Goal: Task Accomplishment & Management: Complete application form

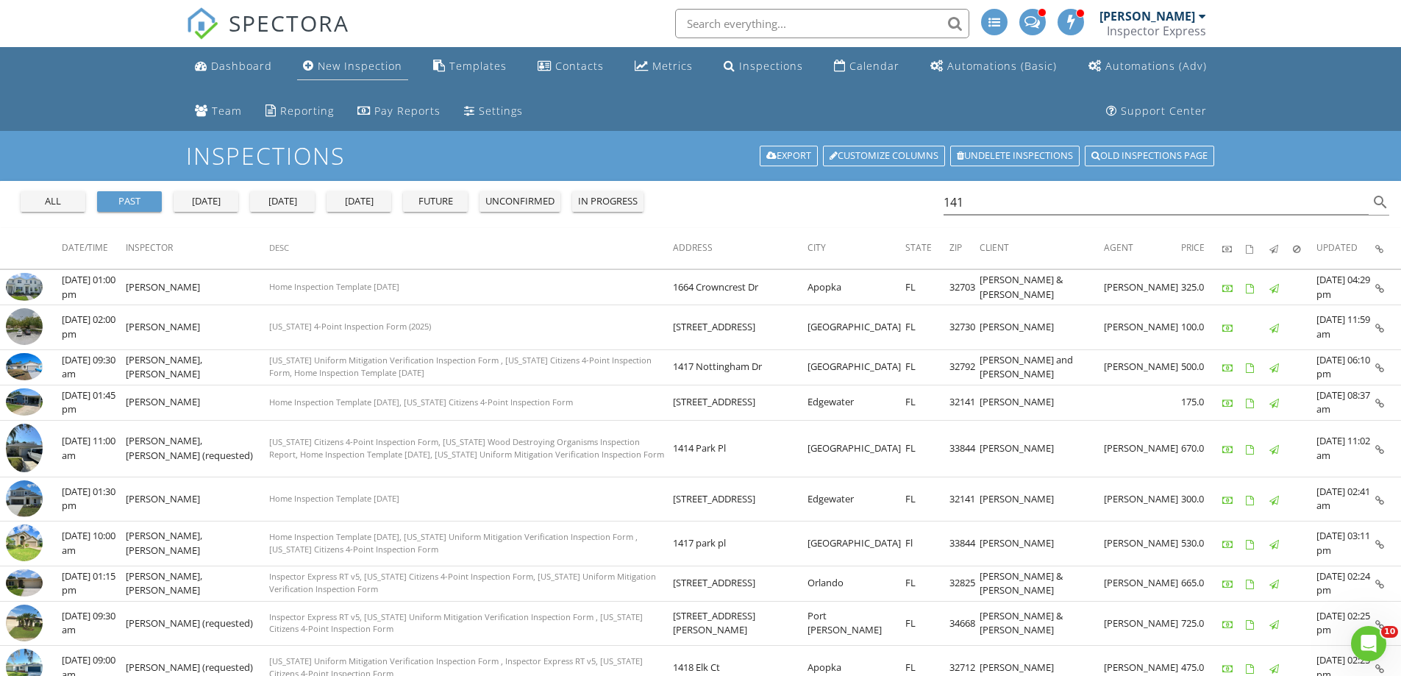
click at [335, 71] on div "New Inspection" at bounding box center [360, 66] width 85 height 14
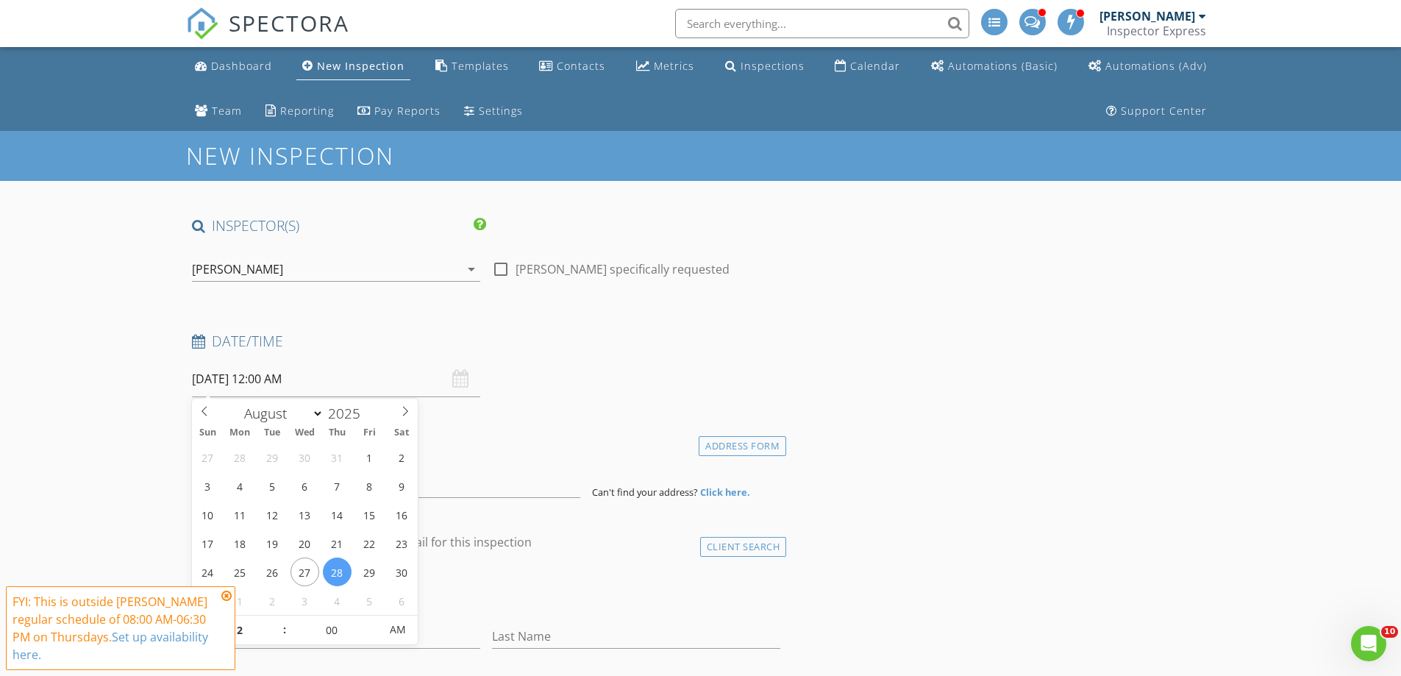
click at [230, 376] on input "[DATE] 12:00 AM" at bounding box center [336, 379] width 288 height 36
select select "8"
type input "[DATE] 12:00 AM"
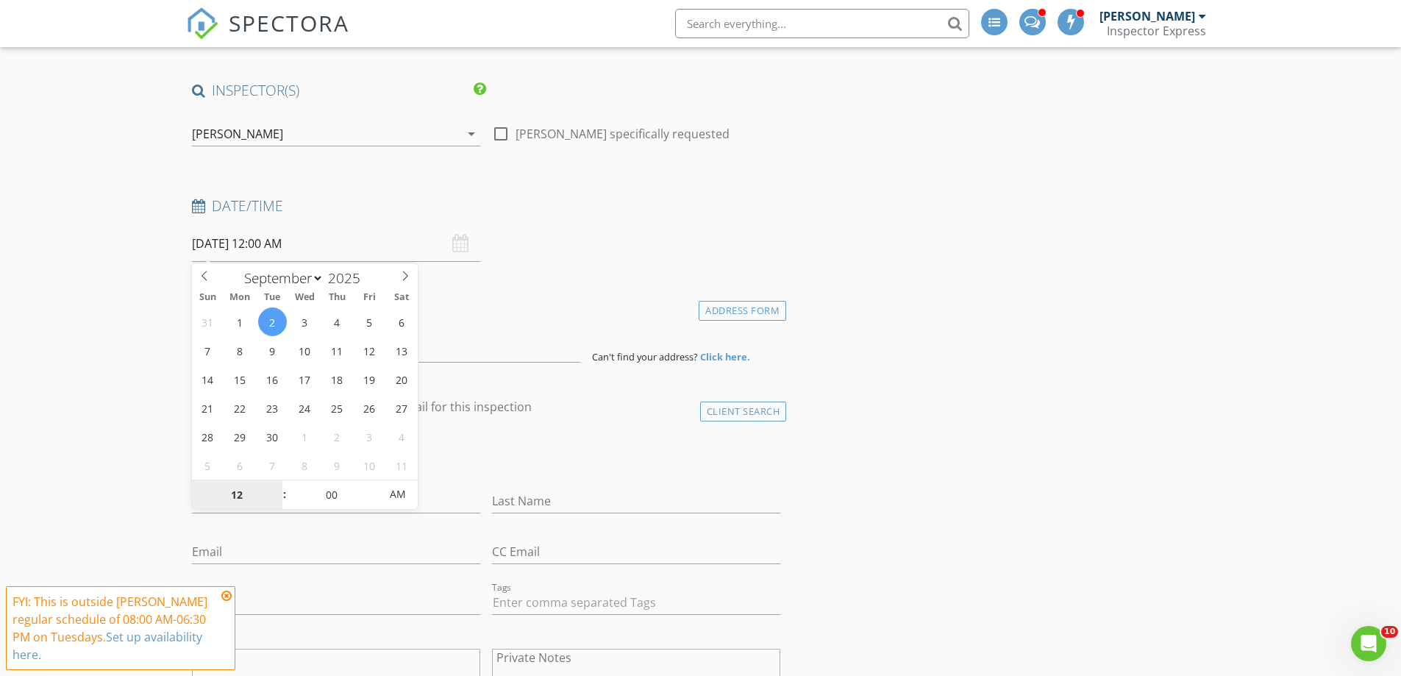
scroll to position [147, 0]
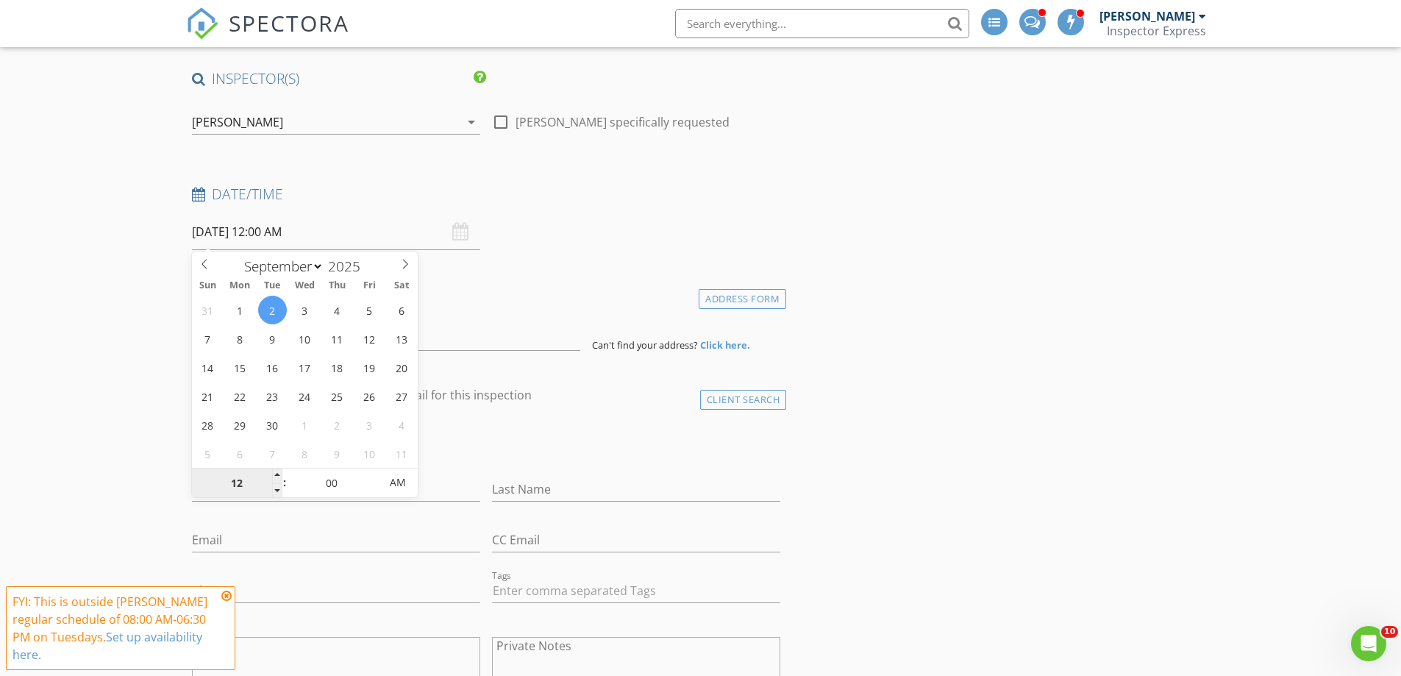
type input "9"
type input "[DATE] 9:00 AM"
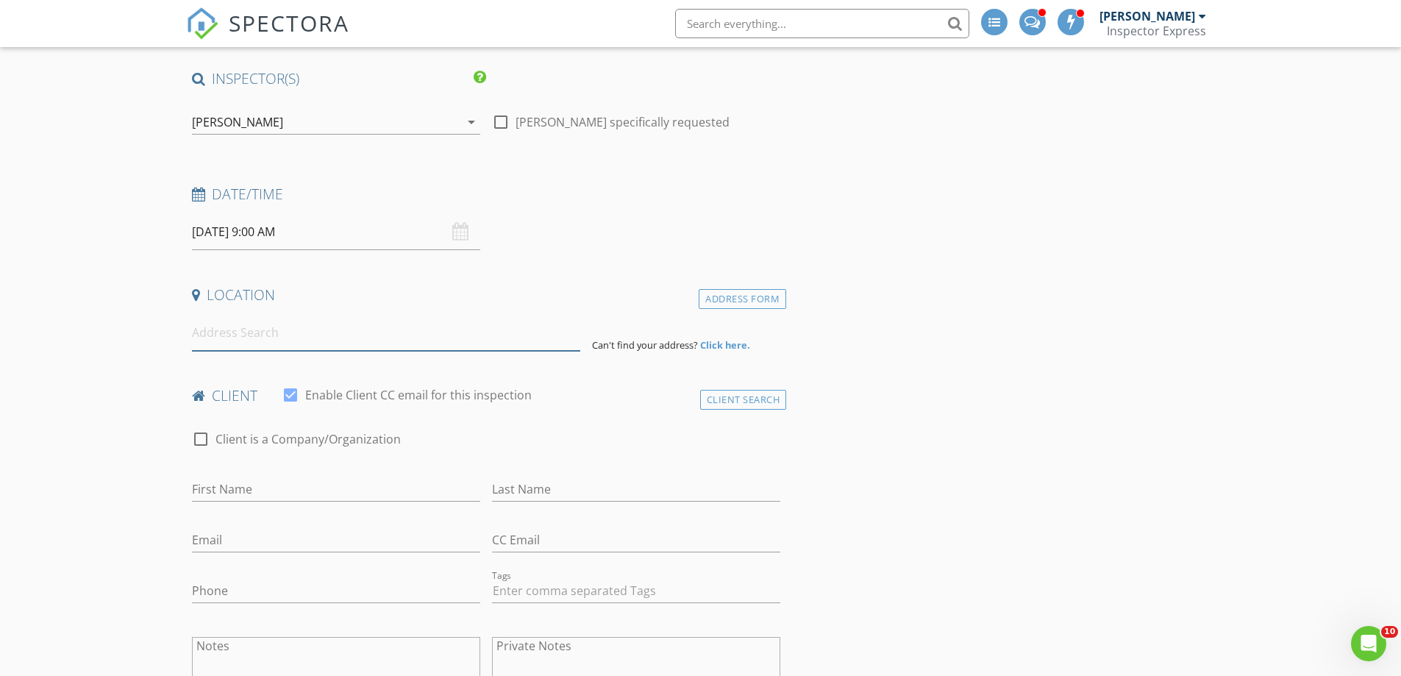
click at [271, 328] on input at bounding box center [386, 333] width 388 height 36
paste input "[STREET_ADDRESS]"
type input "2112 Plymouth Sorrento Rd, Apopka, FL, USA"
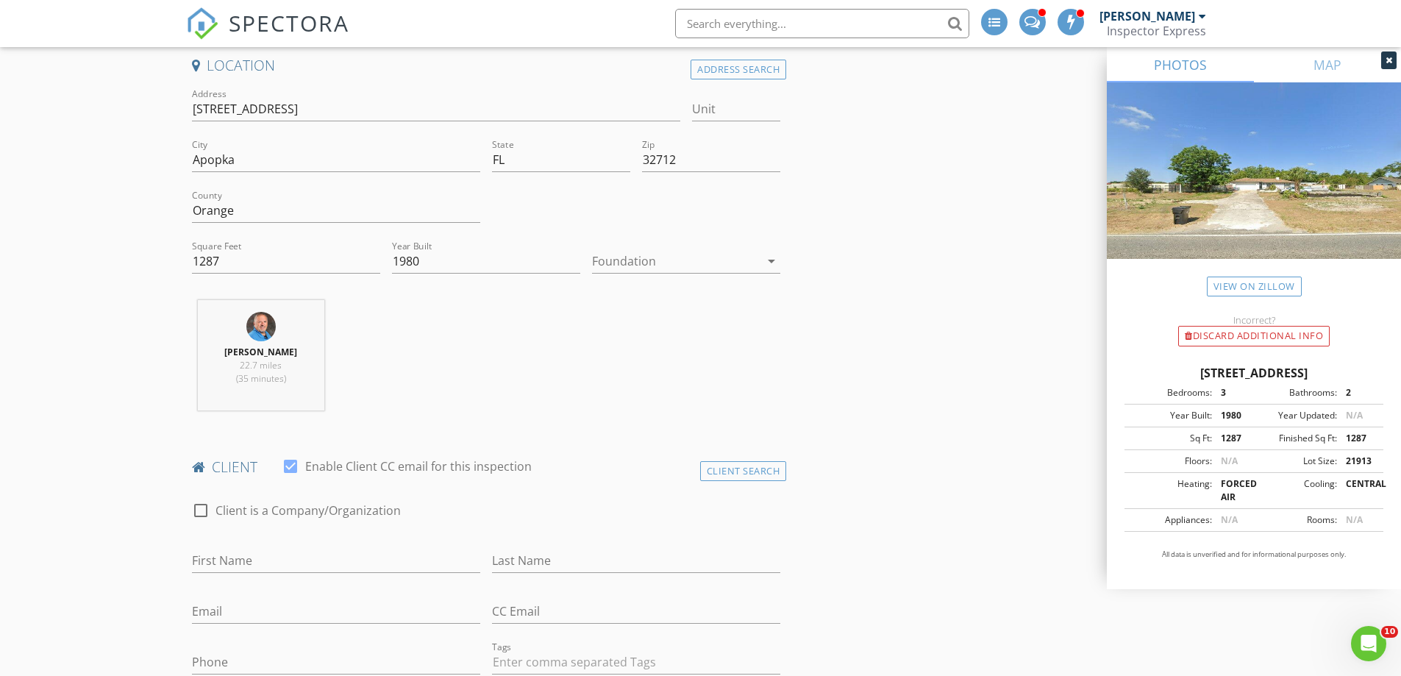
scroll to position [515, 0]
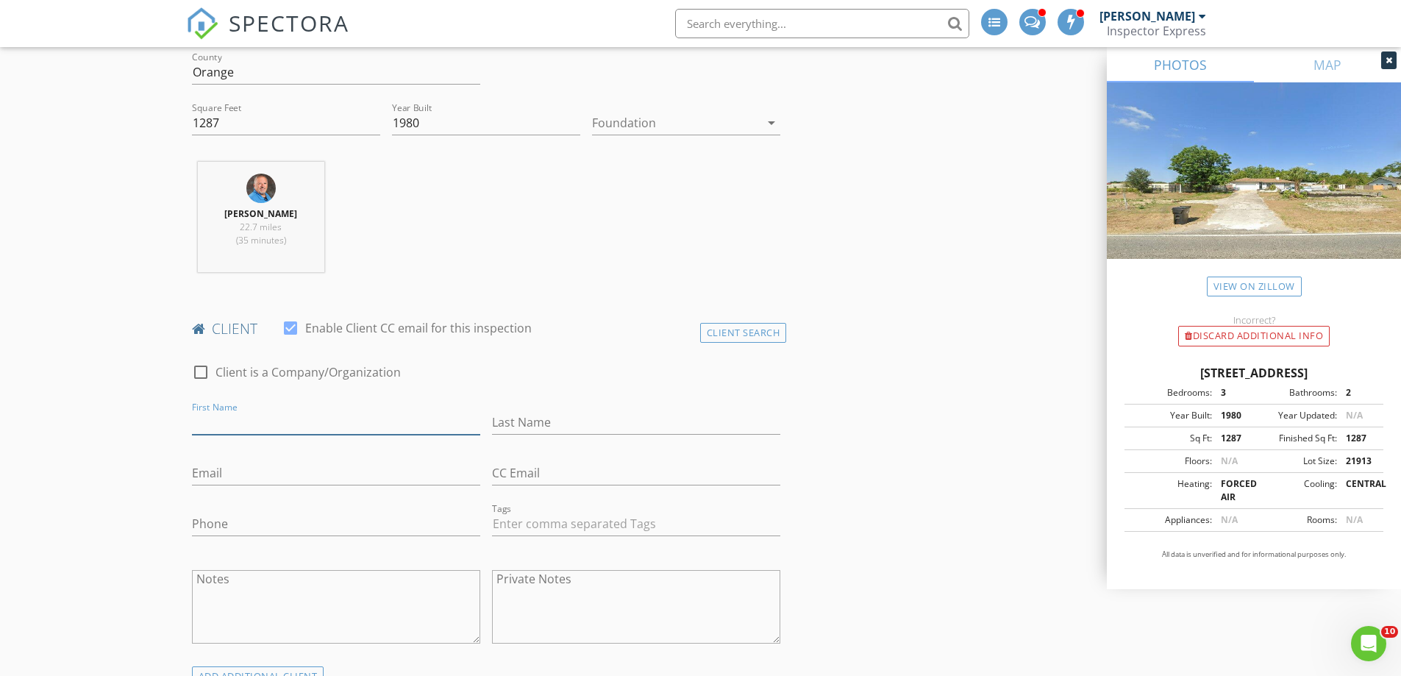
click at [369, 423] on input "First Name" at bounding box center [336, 422] width 288 height 24
click at [234, 426] on input "First Name" at bounding box center [336, 422] width 288 height 24
type input "[PERSON_NAME]"
click at [528, 424] on input "Last Name" at bounding box center [636, 422] width 288 height 24
type input "[PERSON_NAME]"
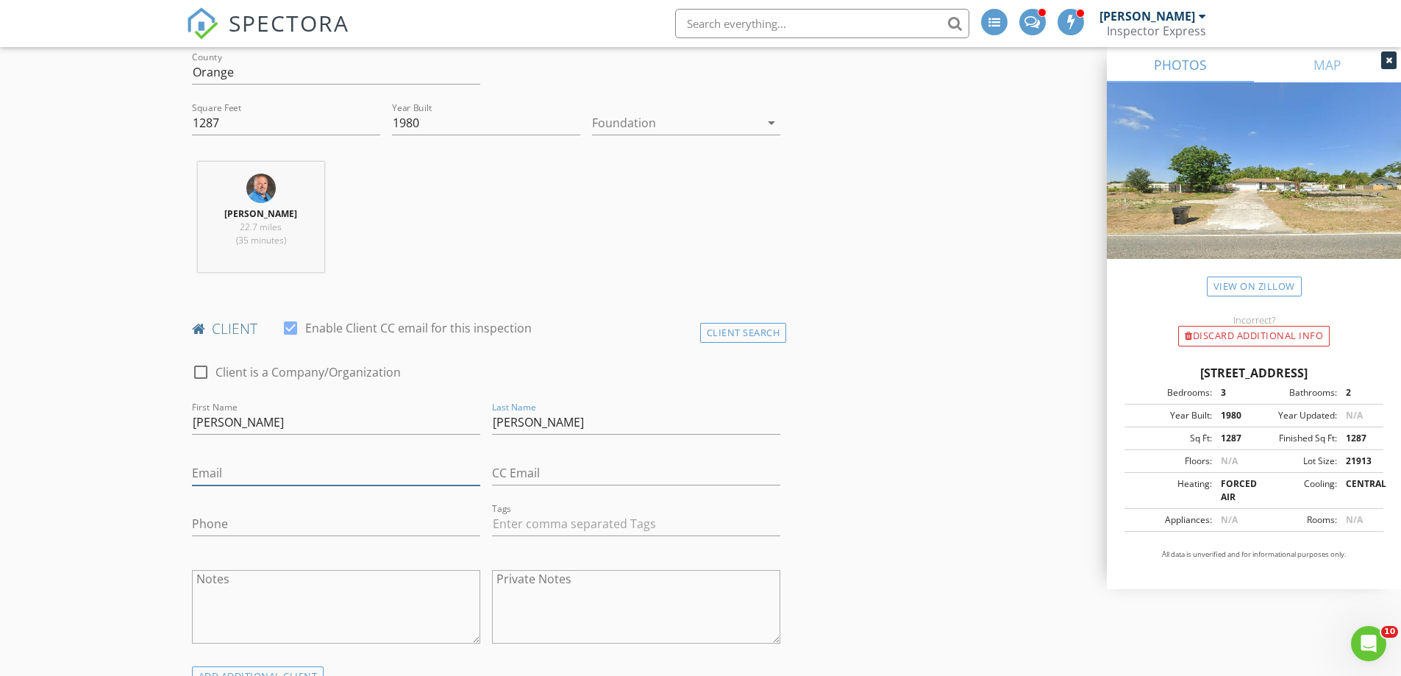
click at [256, 475] on input "Email" at bounding box center [336, 473] width 288 height 24
paste input "Emiga.Consulting@outlook.com"
type input "Emiga.Consulting@outlook.com"
click at [376, 525] on input "Phone" at bounding box center [336, 524] width 288 height 24
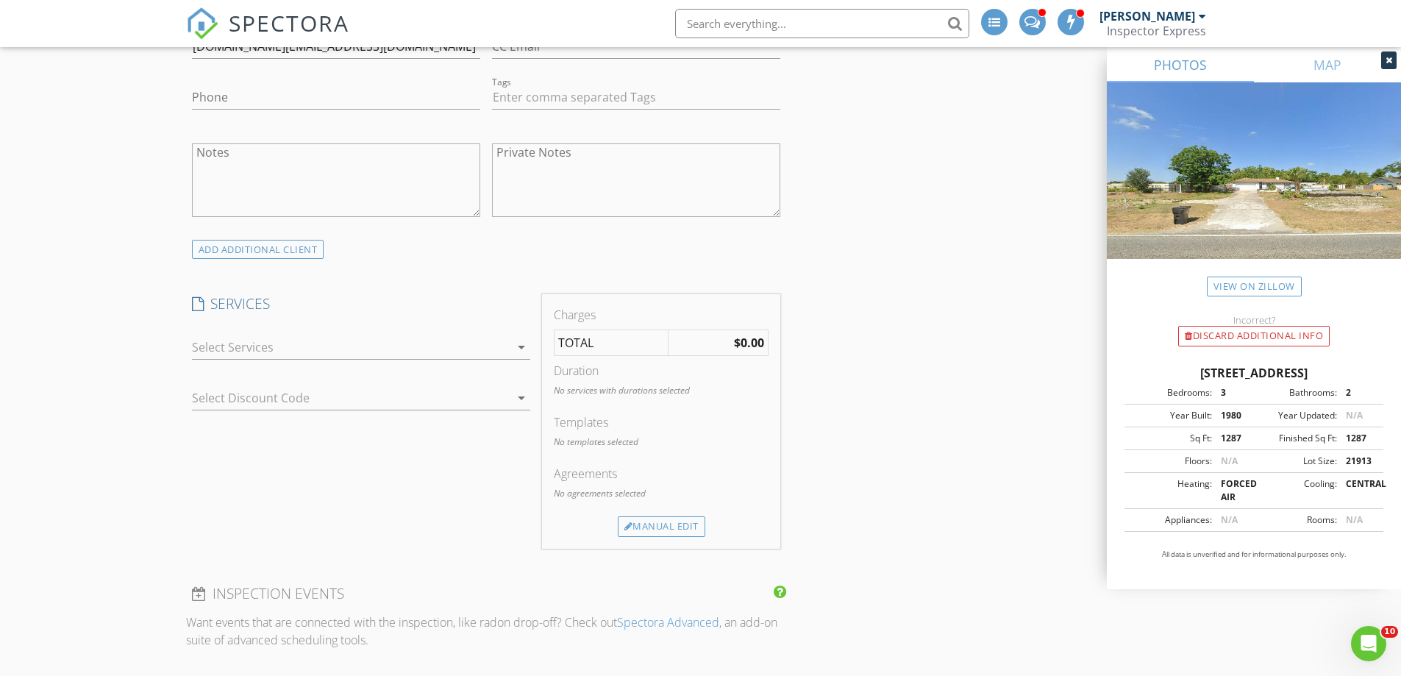
scroll to position [956, 0]
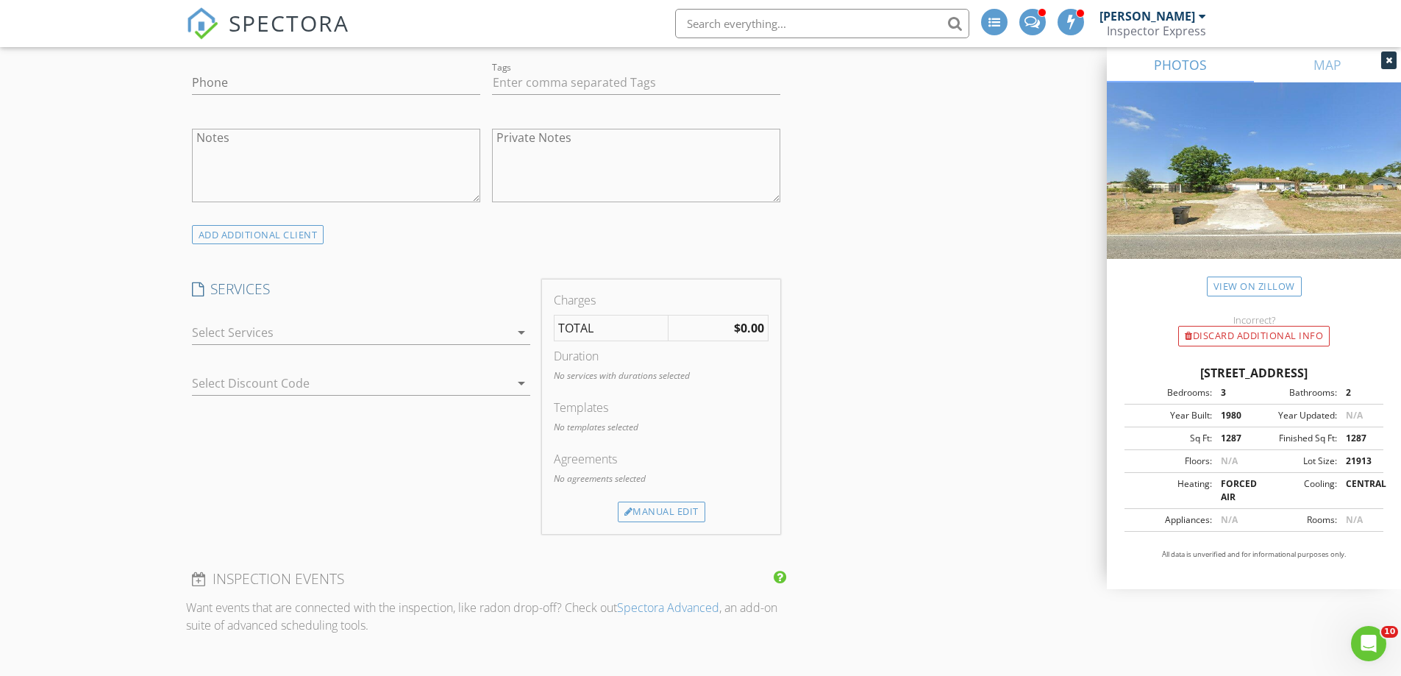
click at [204, 236] on div "ADD ADDITIONAL client" at bounding box center [258, 235] width 132 height 20
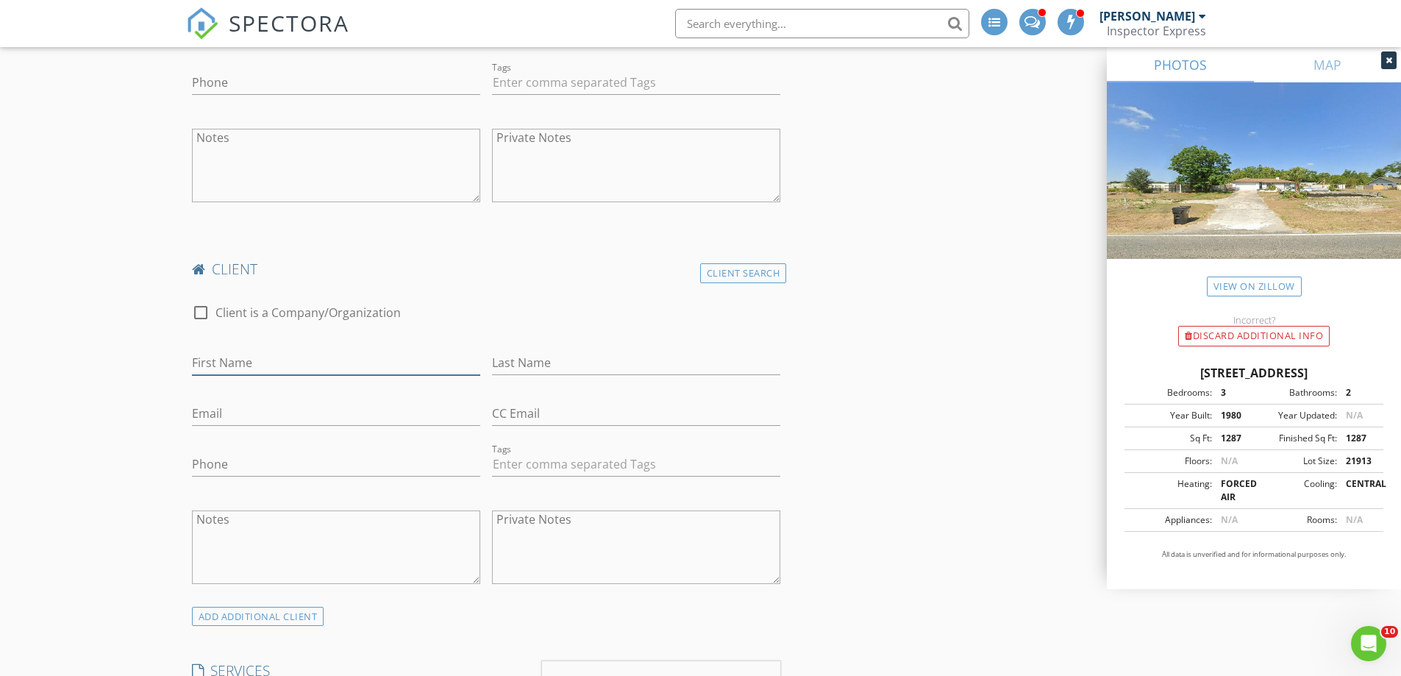
click at [221, 368] on input "First Name" at bounding box center [336, 363] width 288 height 24
click at [307, 364] on input "First Name" at bounding box center [336, 363] width 288 height 24
type input "[PERSON_NAME]"
click at [289, 408] on input "Email" at bounding box center [336, 413] width 288 height 24
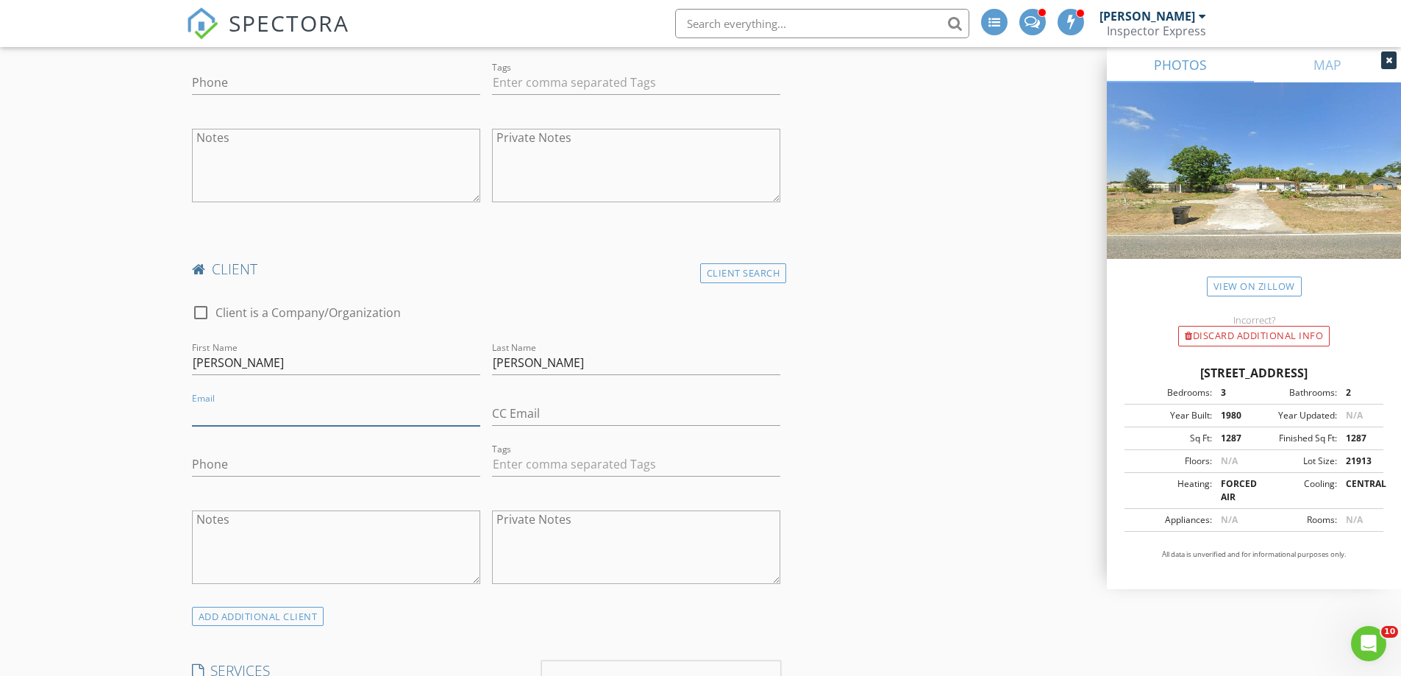
paste input "Sra.JackieDiaz@gmail.com"
type input "Sra.JackieDiaz@gmail.com"
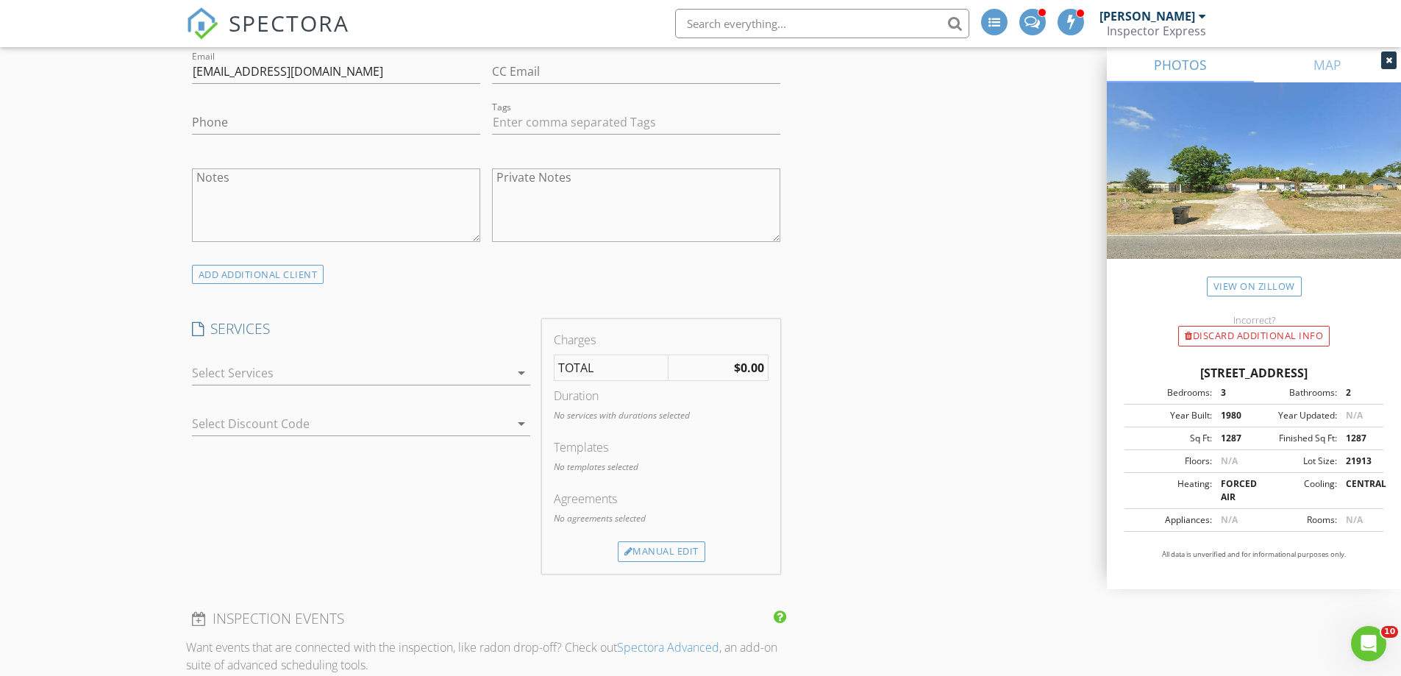
scroll to position [1324, 0]
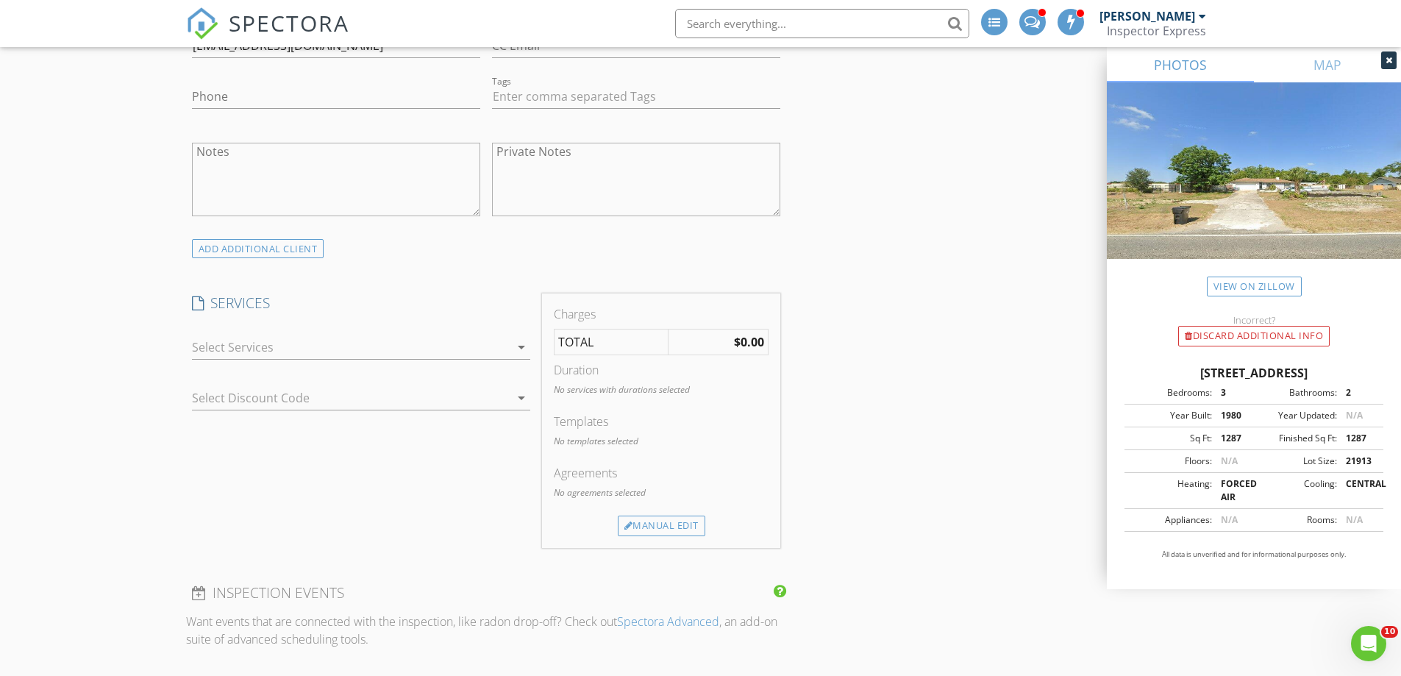
click at [196, 347] on div at bounding box center [351, 347] width 318 height 24
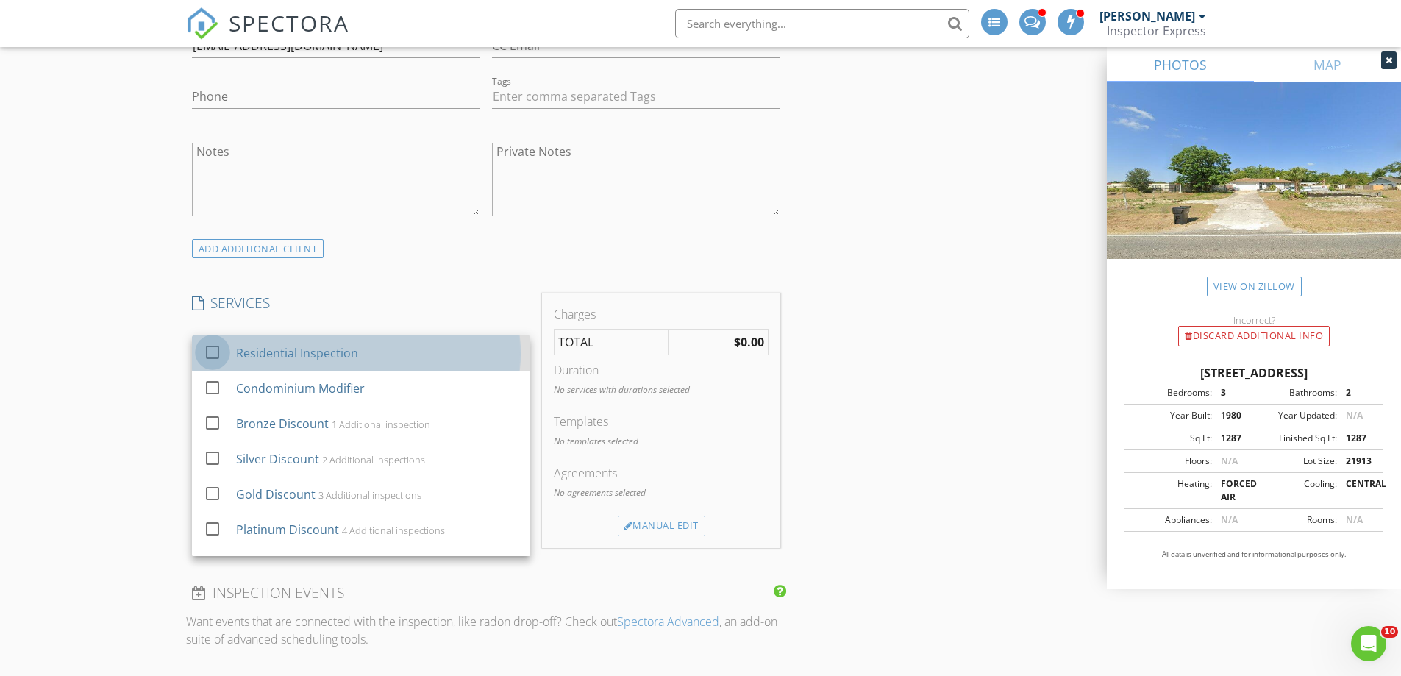
click at [209, 354] on div at bounding box center [212, 351] width 25 height 25
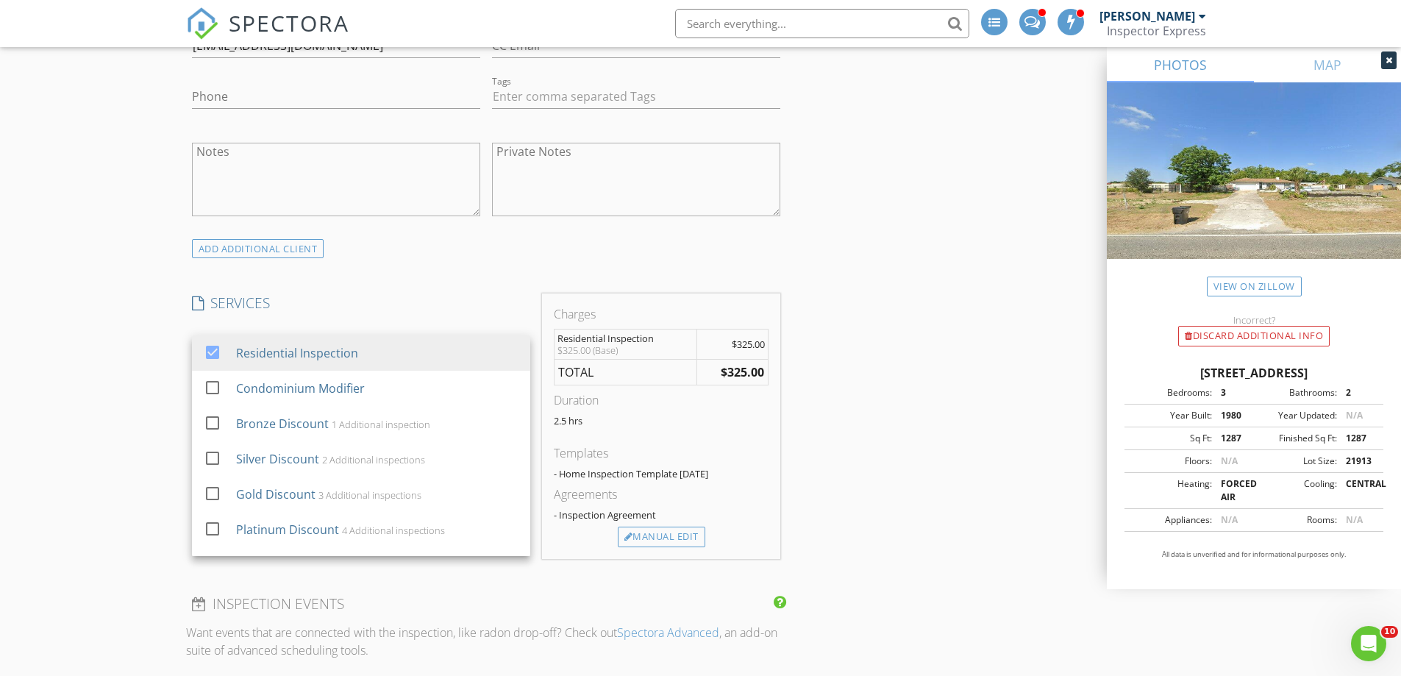
click at [171, 369] on div "New Inspection INSPECTOR(S) check_box James Brady PRIMARY check_box_outline_bla…" at bounding box center [700, 452] width 1401 height 3291
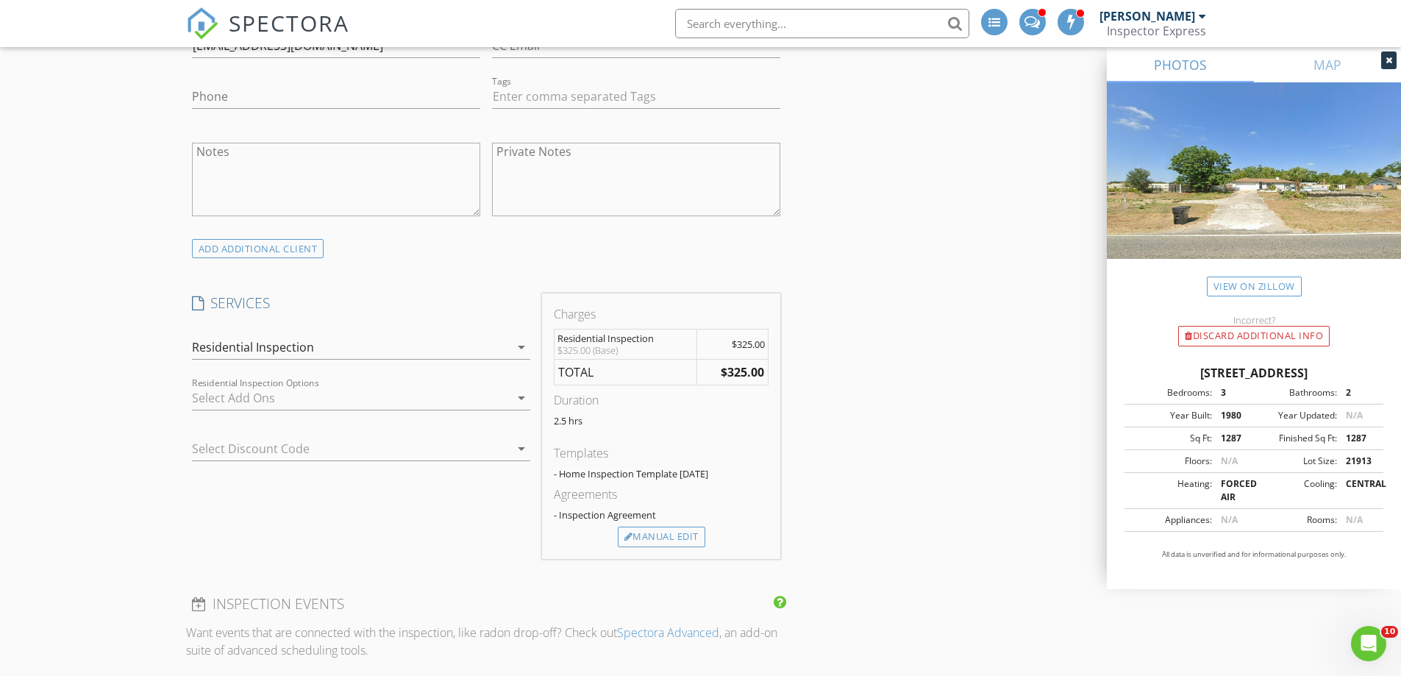
click at [203, 386] on div at bounding box center [351, 398] width 318 height 24
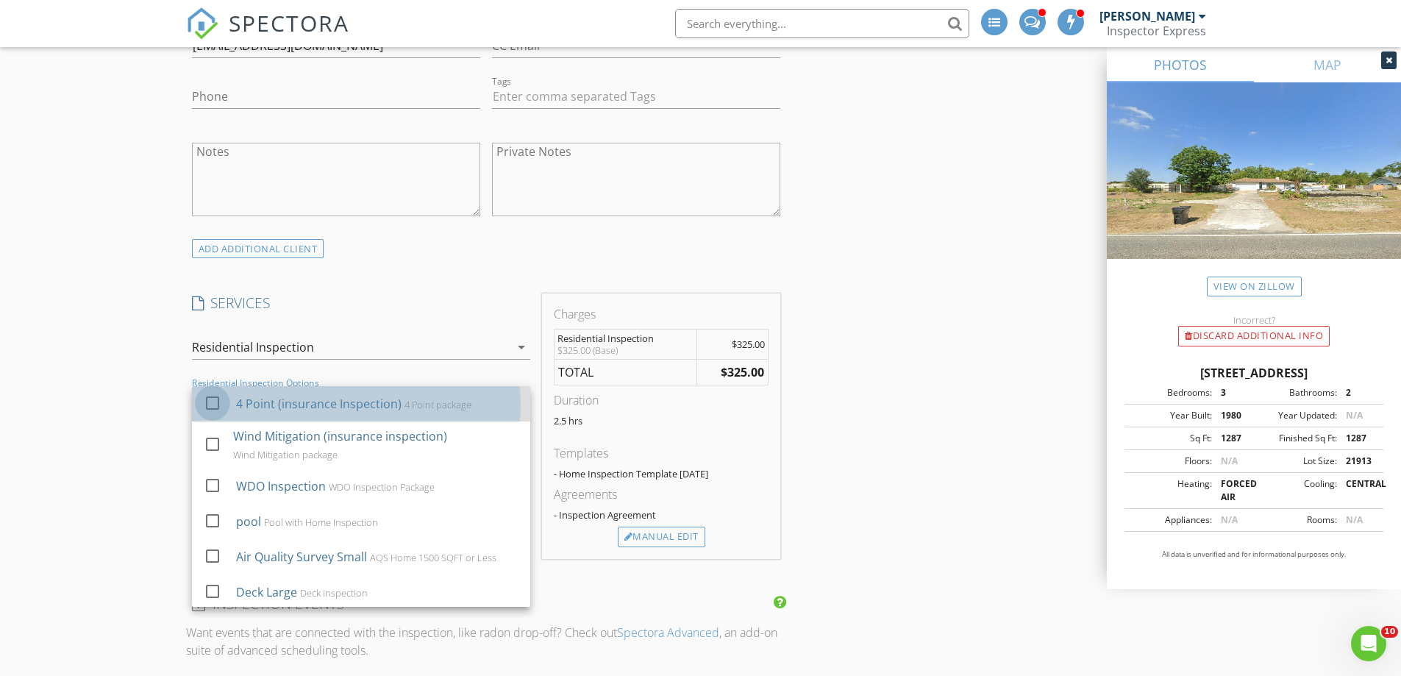
click at [212, 407] on div at bounding box center [212, 402] width 25 height 25
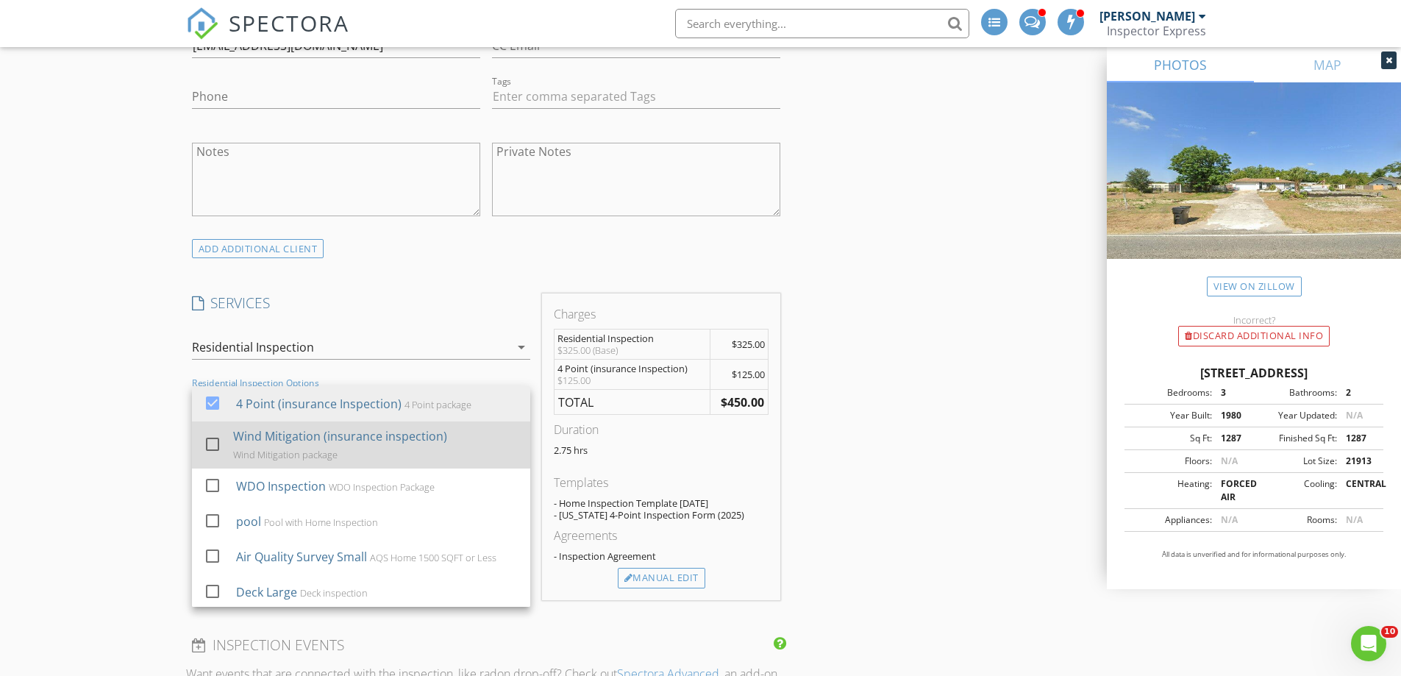
drag, startPoint x: 207, startPoint y: 443, endPoint x: 194, endPoint y: 449, distance: 14.2
click at [208, 443] on div at bounding box center [212, 443] width 25 height 25
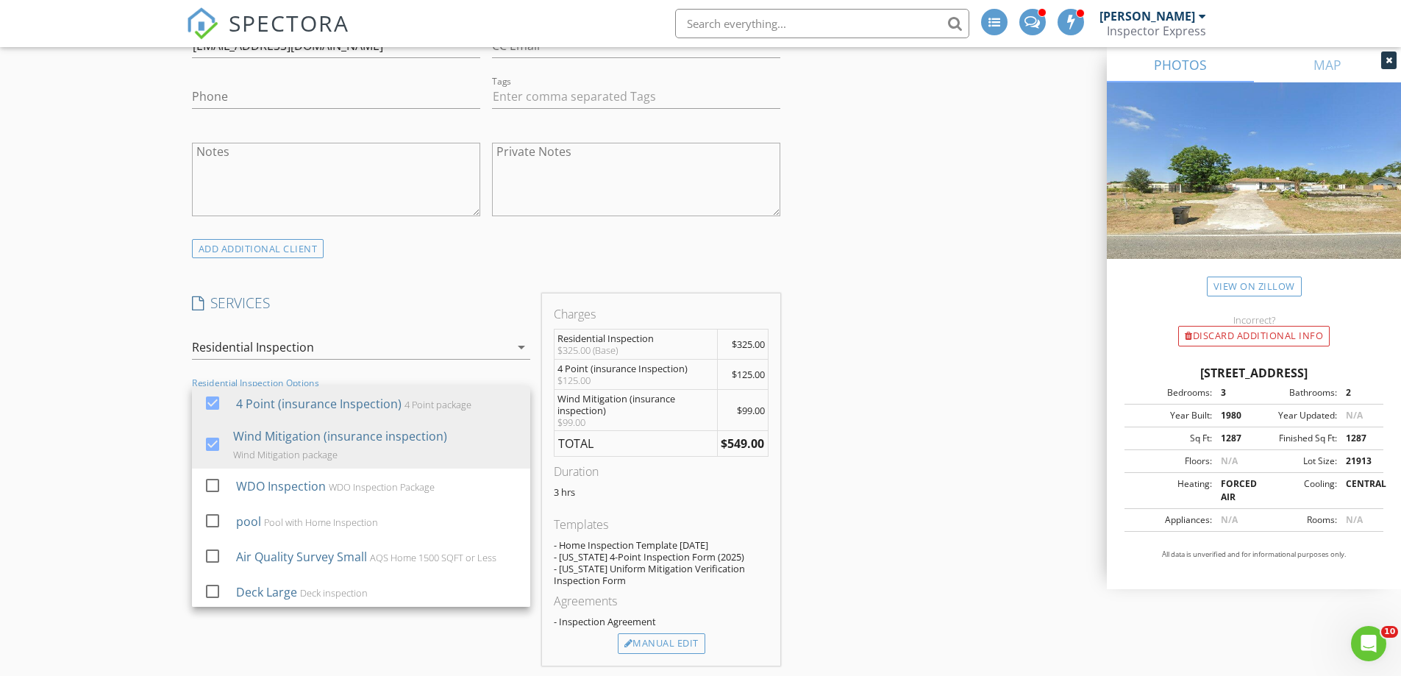
click at [138, 450] on div "New Inspection INSPECTOR(S) check_box James Brady PRIMARY check_box_outline_bla…" at bounding box center [700, 506] width 1401 height 3398
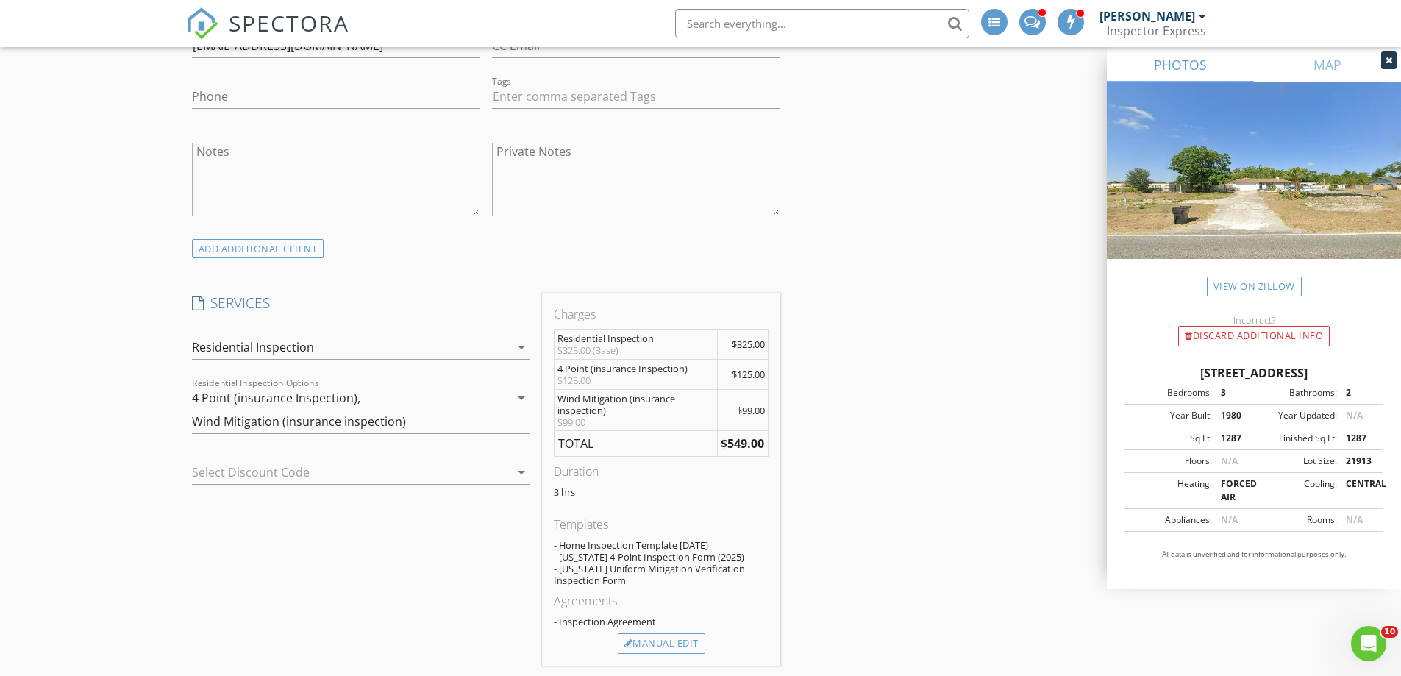
click at [198, 345] on div "Residential Inspection" at bounding box center [253, 346] width 122 height 13
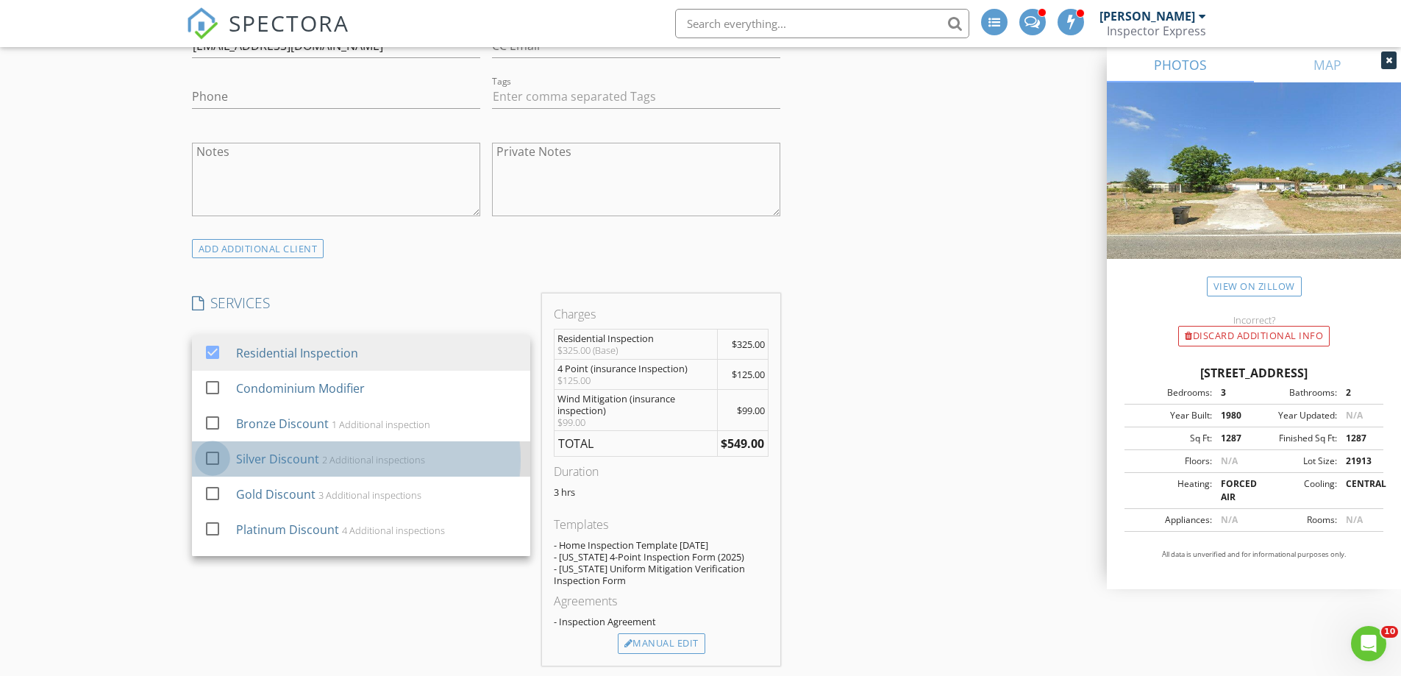
click at [210, 463] on div at bounding box center [212, 457] width 25 height 25
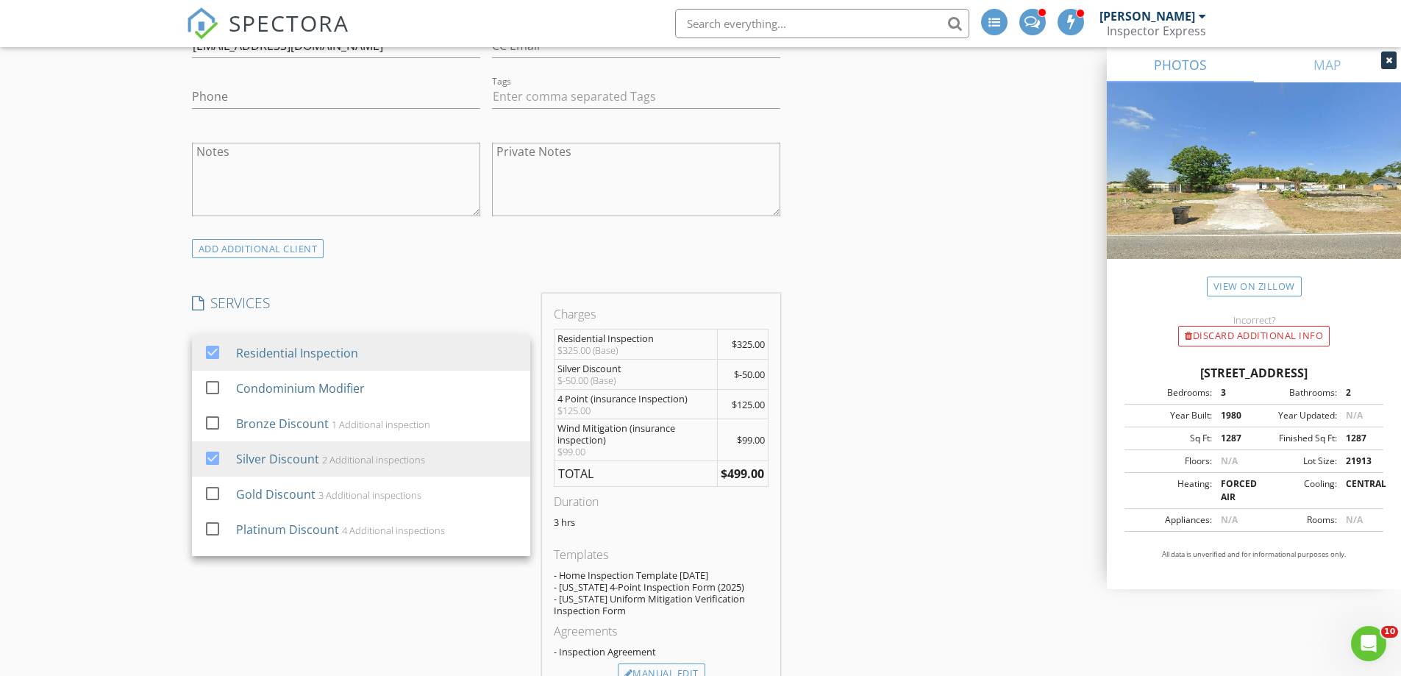
click at [156, 414] on div "New Inspection INSPECTOR(S) check_box James Brady PRIMARY check_box_outline_bla…" at bounding box center [700, 520] width 1401 height 3427
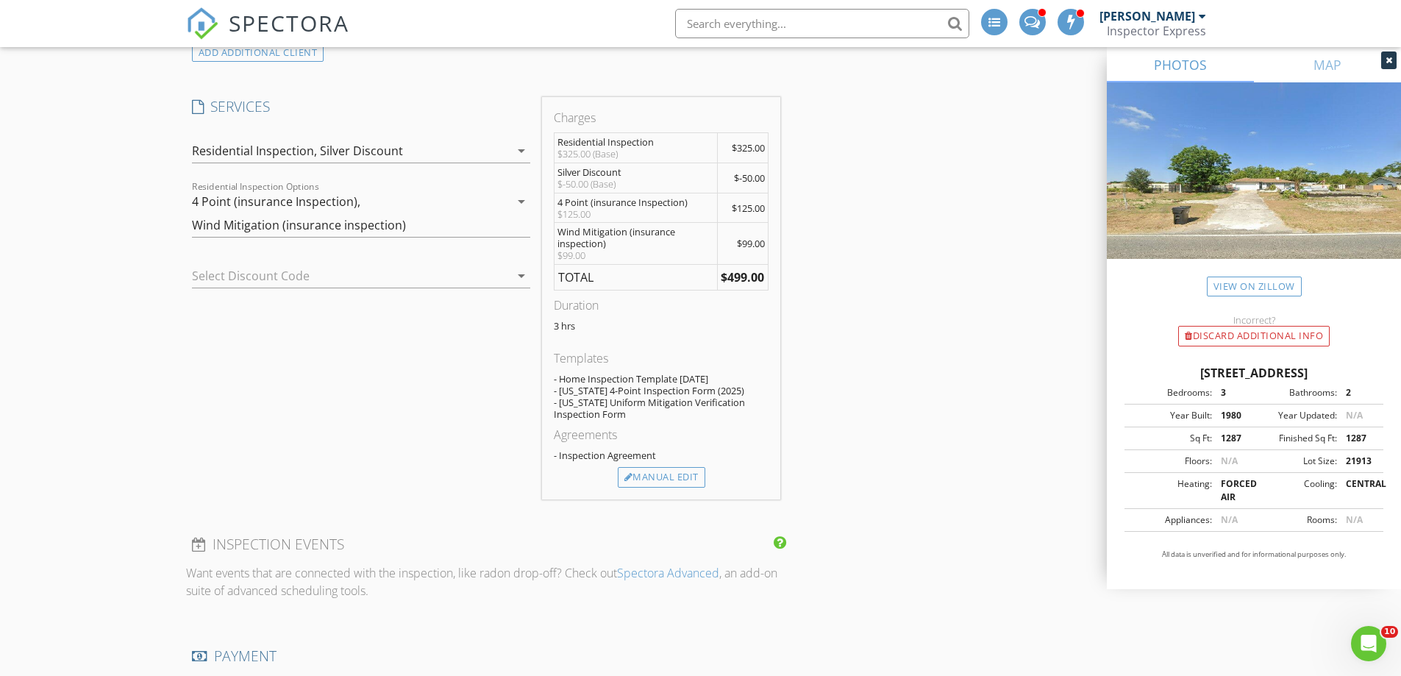
scroll to position [1544, 0]
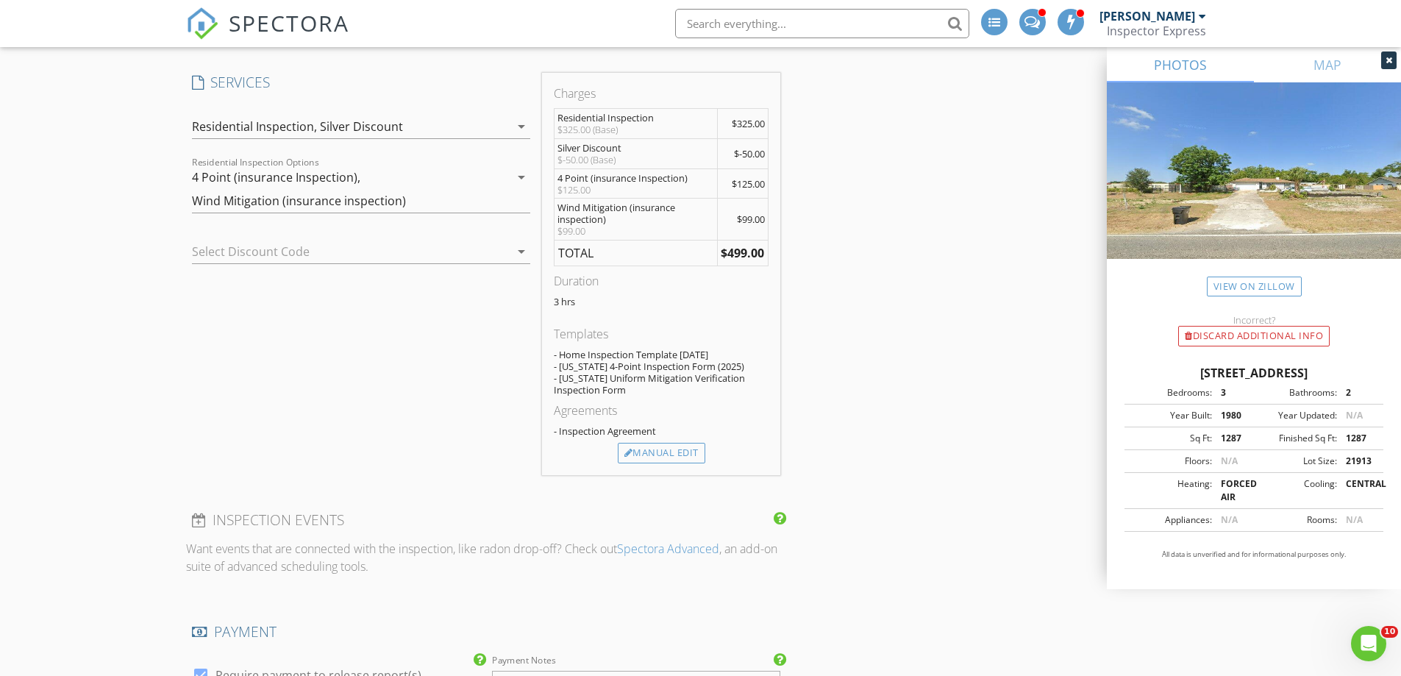
click at [1268, 194] on img at bounding box center [1254, 188] width 294 height 212
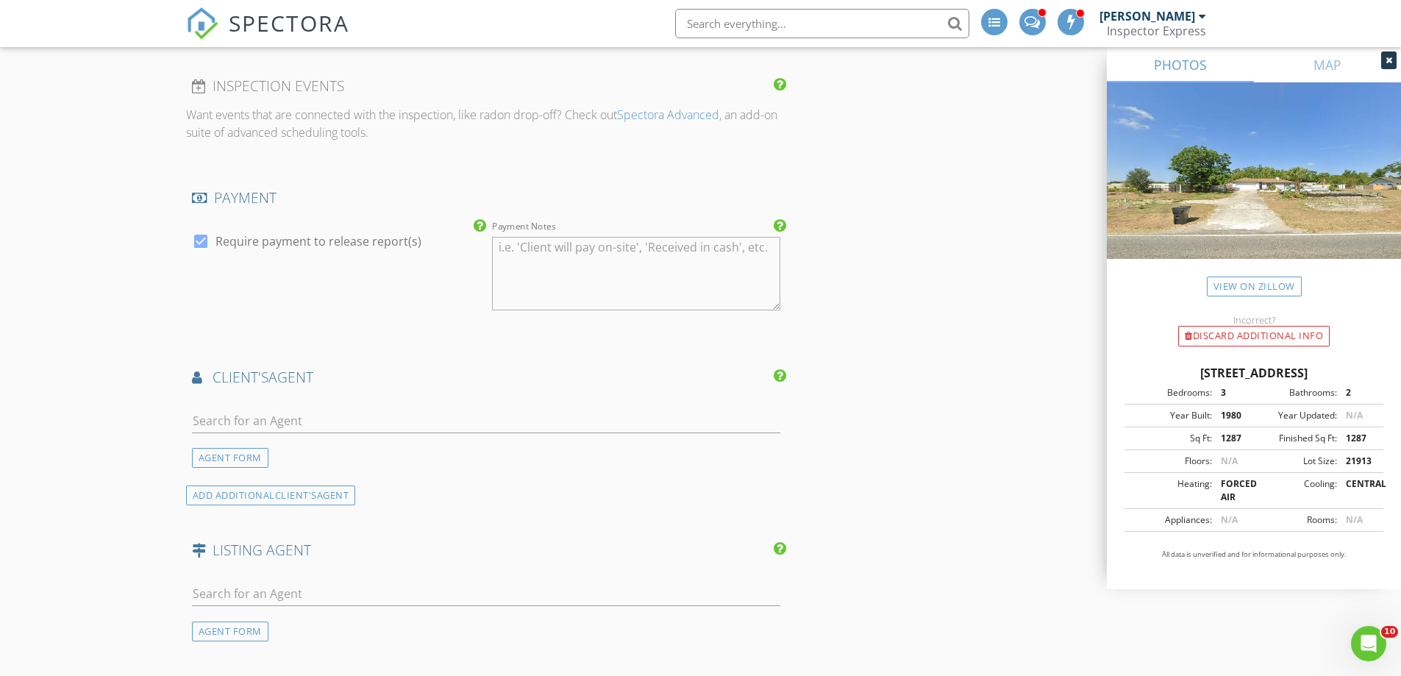
scroll to position [1985, 0]
click at [355, 415] on input "text" at bounding box center [486, 413] width 589 height 24
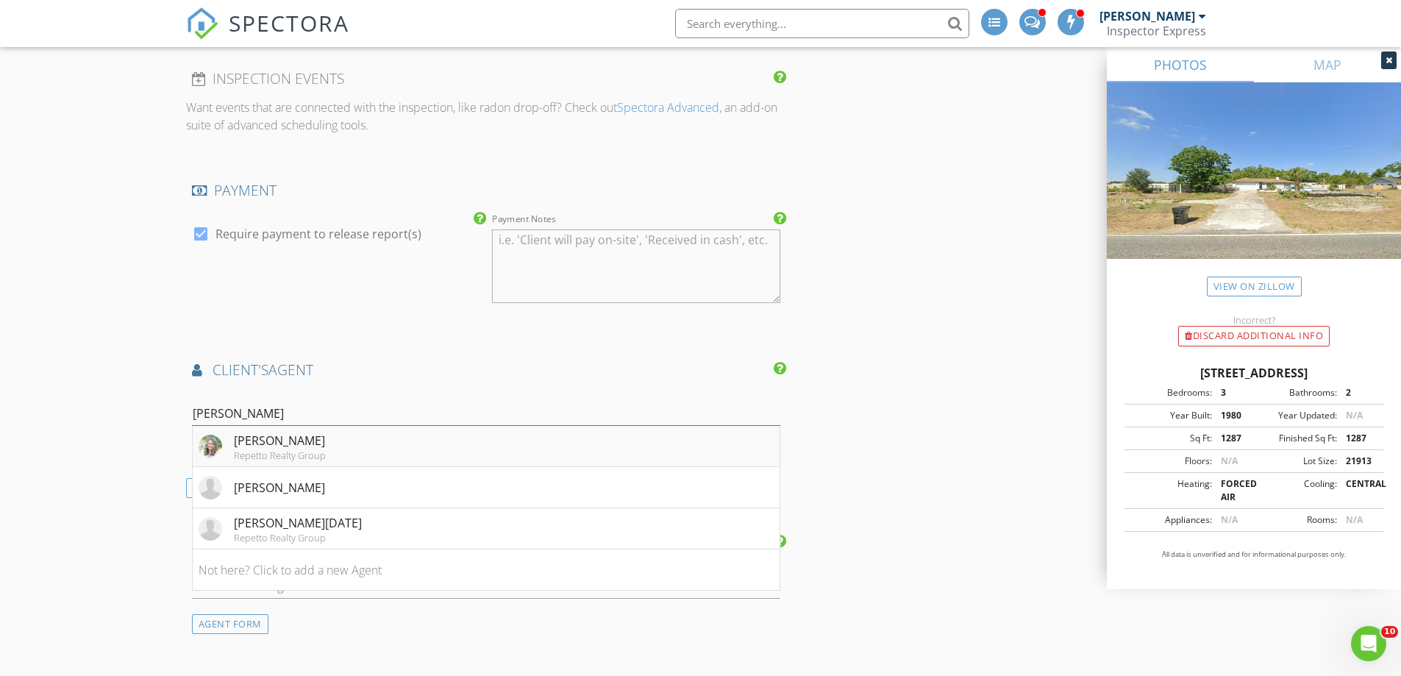
type input "[PERSON_NAME]"
click at [237, 454] on div "Repetto Realty Group" at bounding box center [280, 455] width 92 height 12
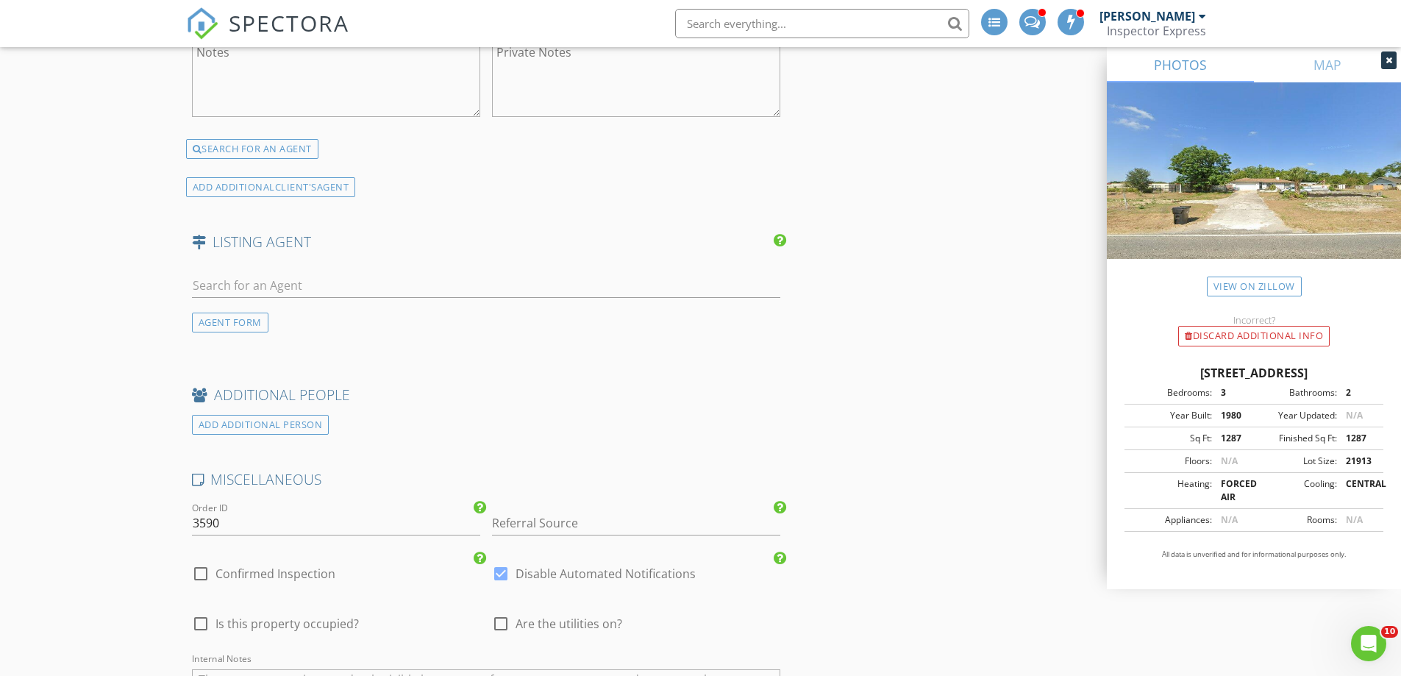
scroll to position [2647, 0]
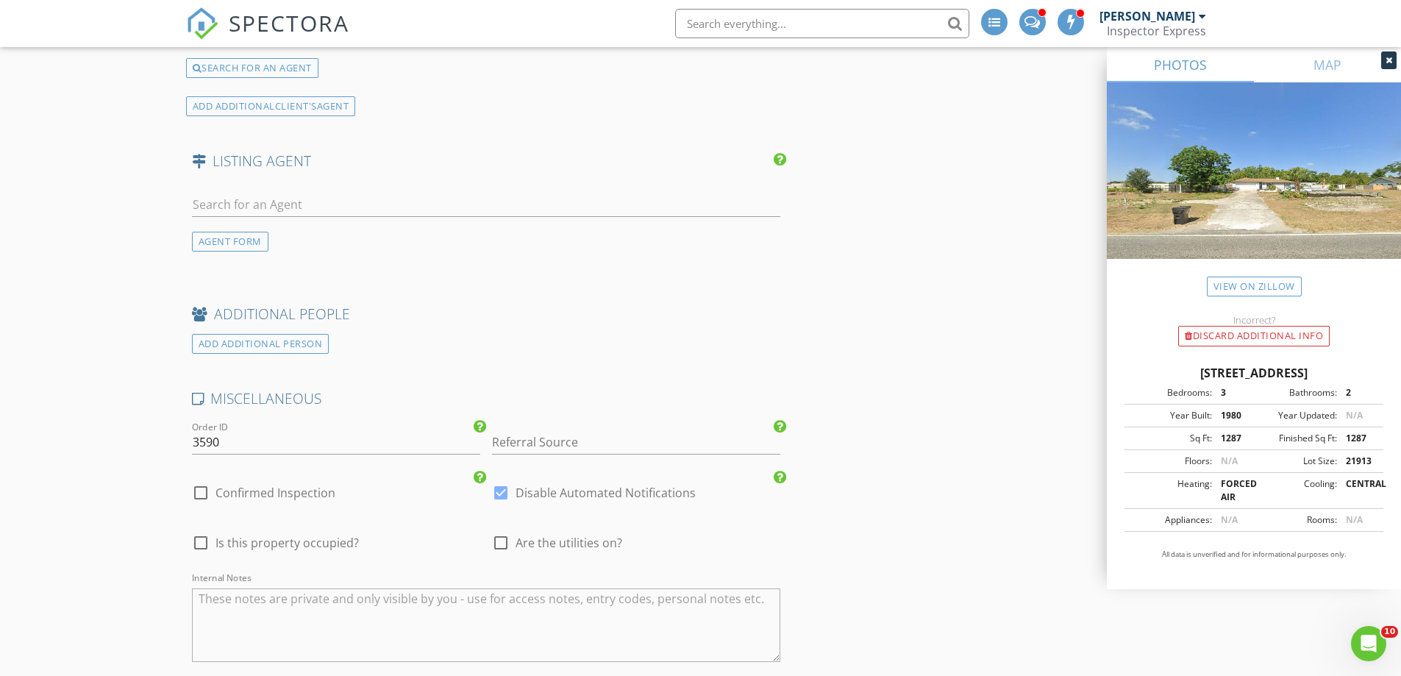
click at [196, 497] on div at bounding box center [200, 492] width 25 height 25
checkbox input "true"
click at [501, 497] on div at bounding box center [500, 492] width 25 height 25
checkbox input "false"
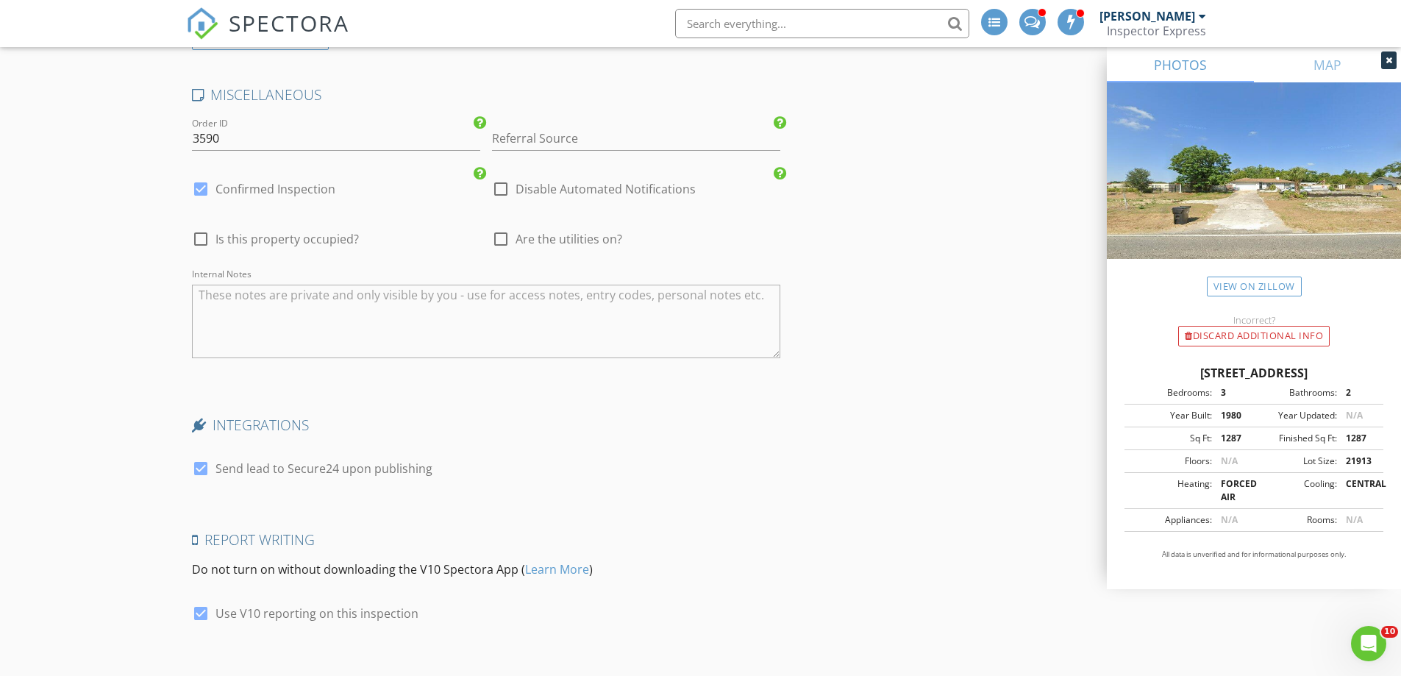
scroll to position [3163, 0]
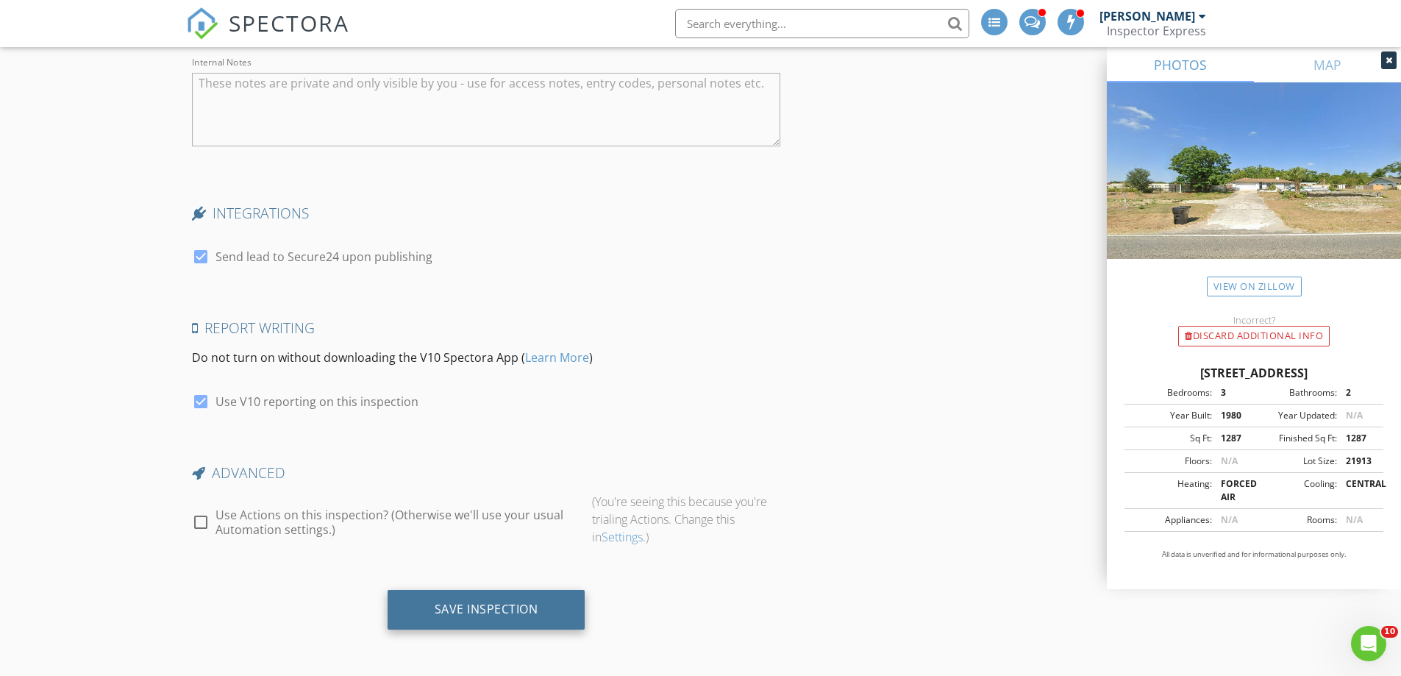
click at [471, 610] on div "Save Inspection" at bounding box center [487, 608] width 104 height 15
